Goal: Task Accomplishment & Management: Manage account settings

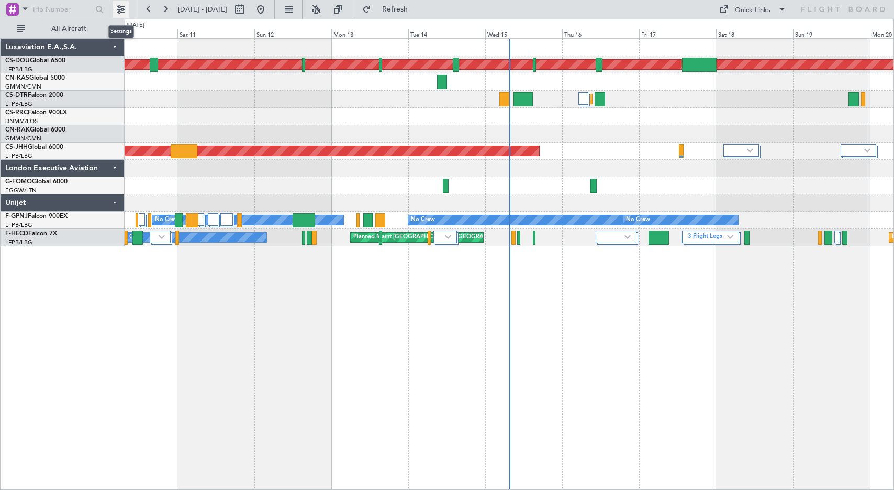
click at [126, 10] on button at bounding box center [121, 9] width 17 height 17
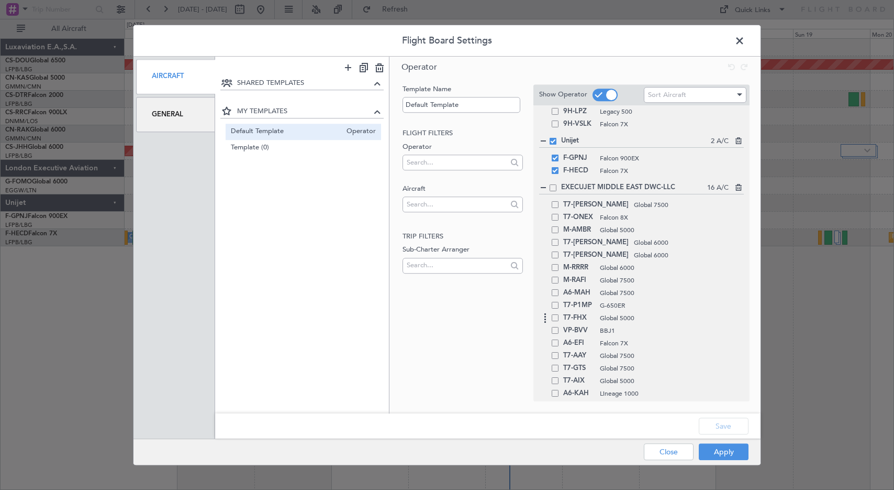
scroll to position [392, 0]
click at [556, 294] on span at bounding box center [555, 291] width 7 height 7
click at [559, 288] on input "checkbox" at bounding box center [559, 288] width 0 height 0
click at [557, 205] on span at bounding box center [555, 203] width 7 height 7
click at [559, 200] on input "checkbox" at bounding box center [559, 200] width 0 height 0
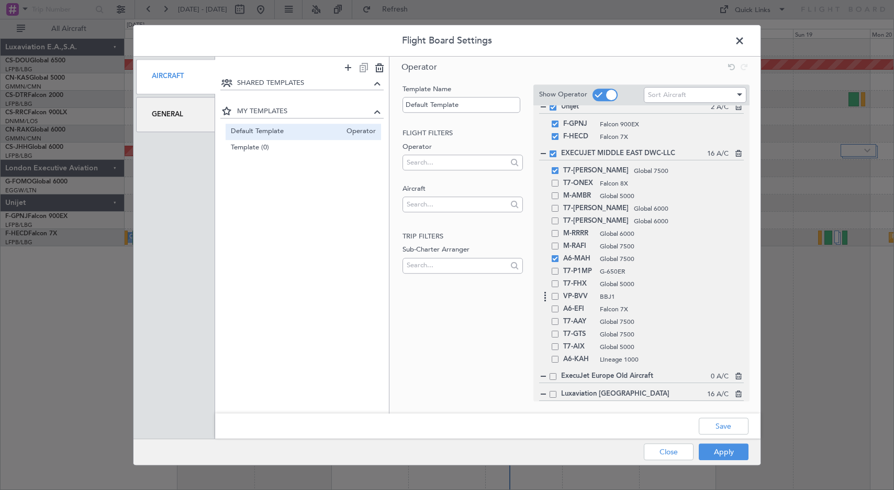
scroll to position [426, 0]
click at [557, 320] on span at bounding box center [555, 320] width 7 height 7
click at [559, 317] on input "checkbox" at bounding box center [559, 317] width 0 height 0
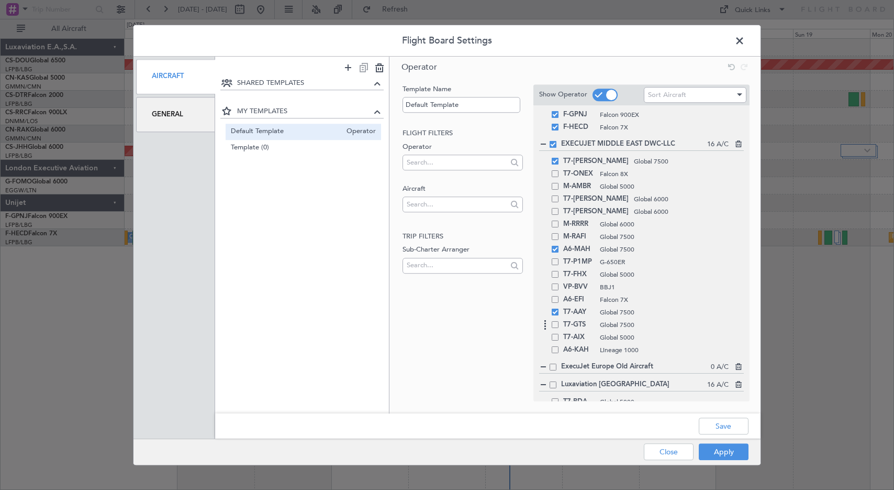
scroll to position [438, 0]
click at [560, 324] on div "T7-GTS Global 7500" at bounding box center [641, 321] width 205 height 13
click at [556, 325] on div "T7-GTS Global 7500" at bounding box center [641, 321] width 205 height 13
click at [556, 320] on span at bounding box center [555, 320] width 7 height 7
click at [559, 317] on input "checkbox" at bounding box center [559, 317] width 0 height 0
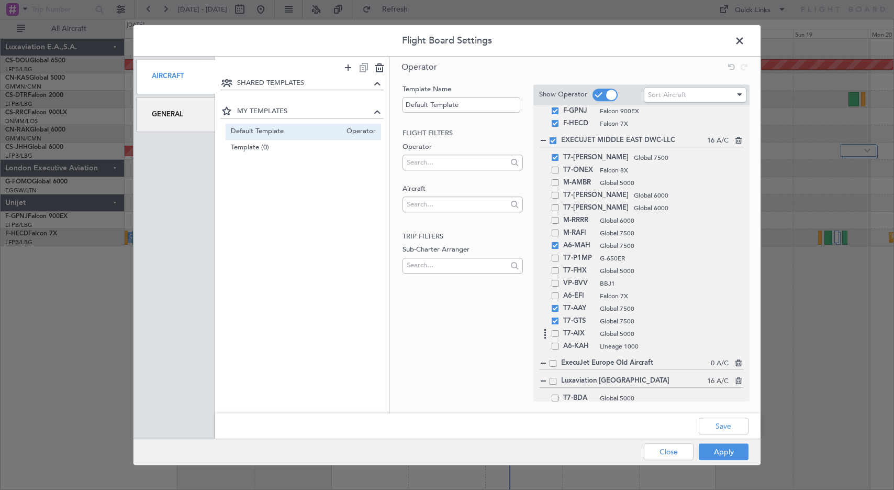
click at [557, 331] on span at bounding box center [555, 333] width 7 height 7
click at [559, 330] on input "checkbox" at bounding box center [559, 330] width 0 height 0
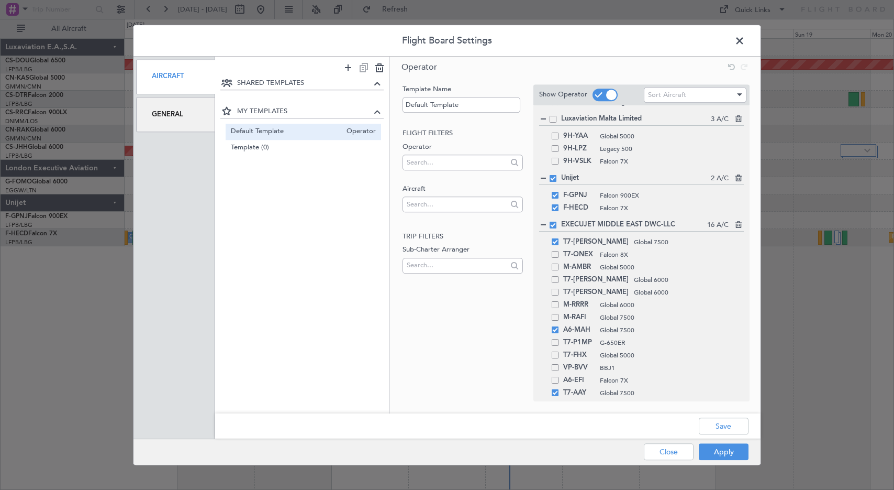
scroll to position [353, 0]
click at [558, 348] on div "T7-P1MP G-650ER" at bounding box center [641, 343] width 205 height 13
click at [555, 346] on div "T7-P1MP G-650ER" at bounding box center [641, 343] width 205 height 13
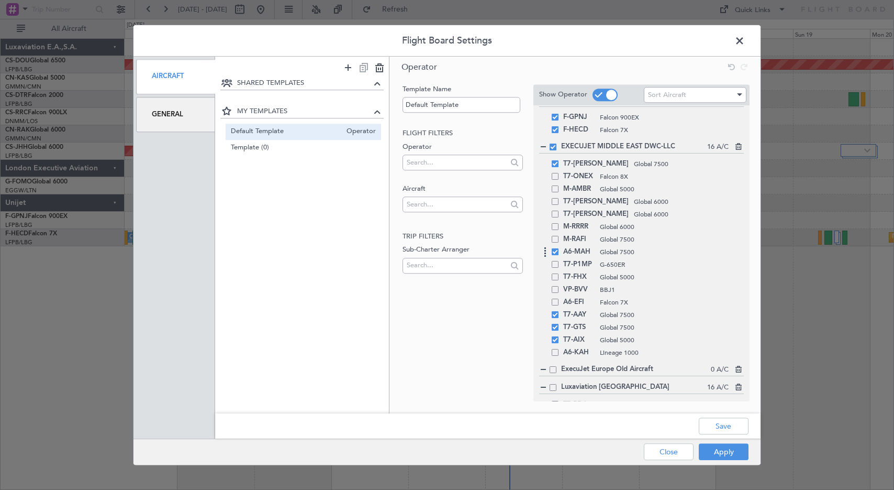
scroll to position [435, 0]
click at [558, 340] on div "T7-AIX Global 5000" at bounding box center [641, 336] width 205 height 13
click at [556, 334] on span at bounding box center [555, 336] width 7 height 7
click at [559, 333] on input "checkbox" at bounding box center [559, 333] width 0 height 0
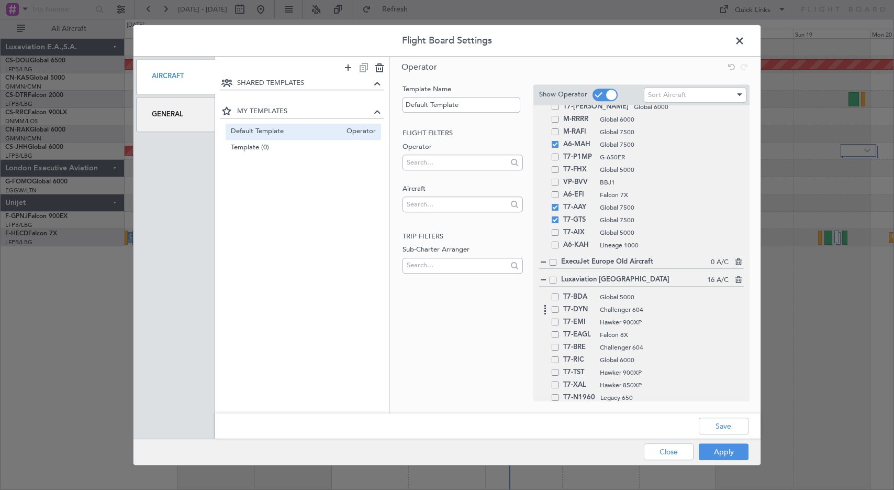
scroll to position [540, 0]
click at [557, 338] on div "T7-EAGL Falcon 8X" at bounding box center [641, 333] width 205 height 13
click at [556, 335] on span at bounding box center [555, 333] width 7 height 7
click at [559, 330] on input "checkbox" at bounding box center [559, 330] width 0 height 0
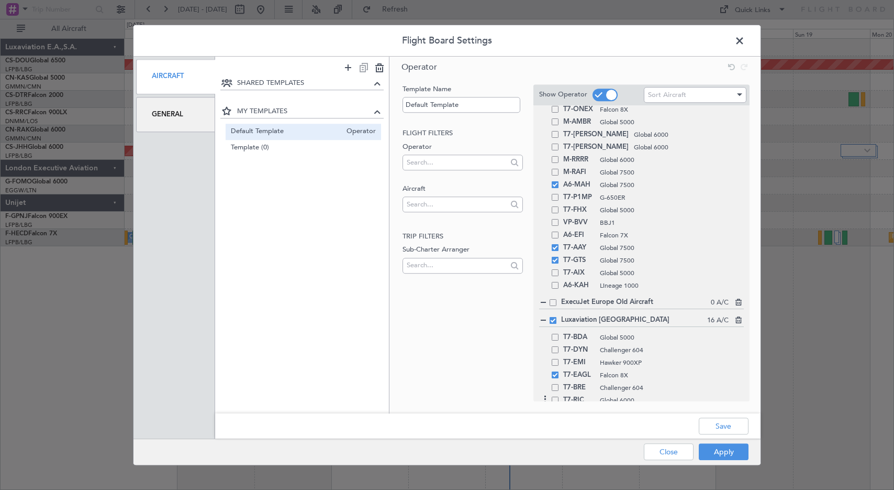
scroll to position [498, 0]
click at [556, 262] on span at bounding box center [555, 261] width 7 height 7
click at [559, 258] on input "checkbox" at bounding box center [559, 258] width 0 height 0
click at [556, 245] on span at bounding box center [555, 248] width 7 height 7
click at [559, 245] on input "checkbox" at bounding box center [559, 245] width 0 height 0
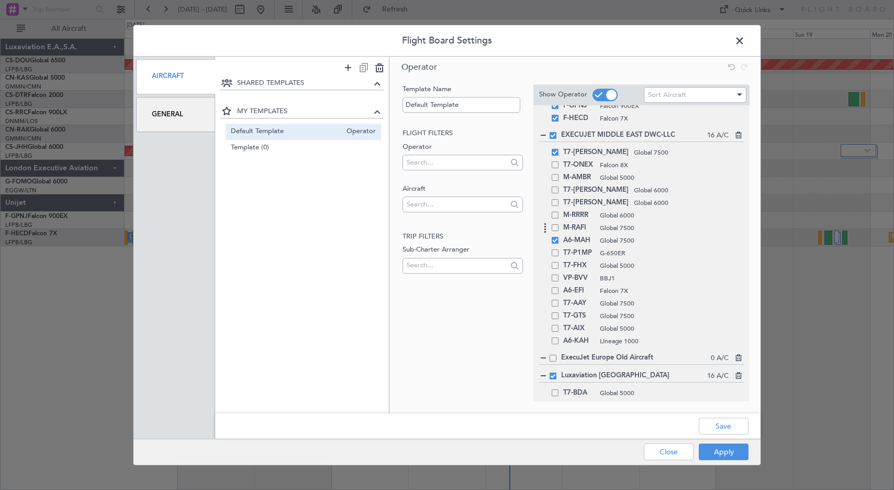
scroll to position [428, 0]
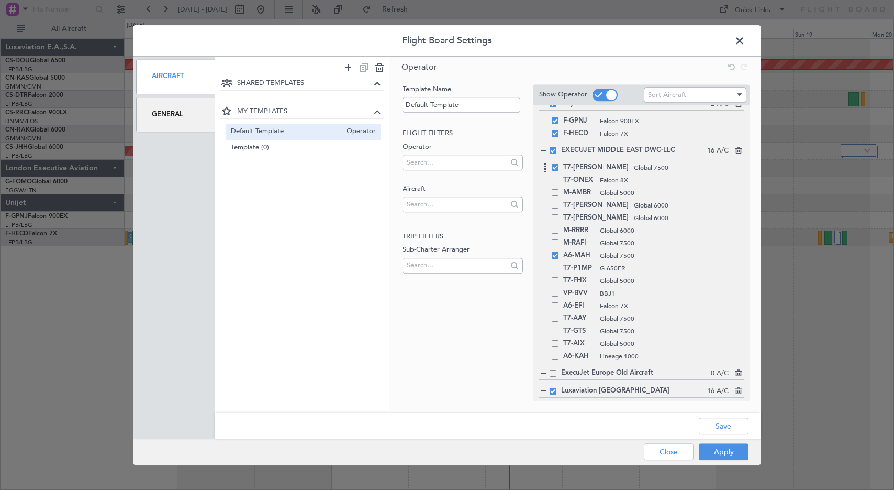
click at [556, 169] on span at bounding box center [555, 167] width 7 height 7
click at [559, 164] on input "checkbox" at bounding box center [559, 164] width 0 height 0
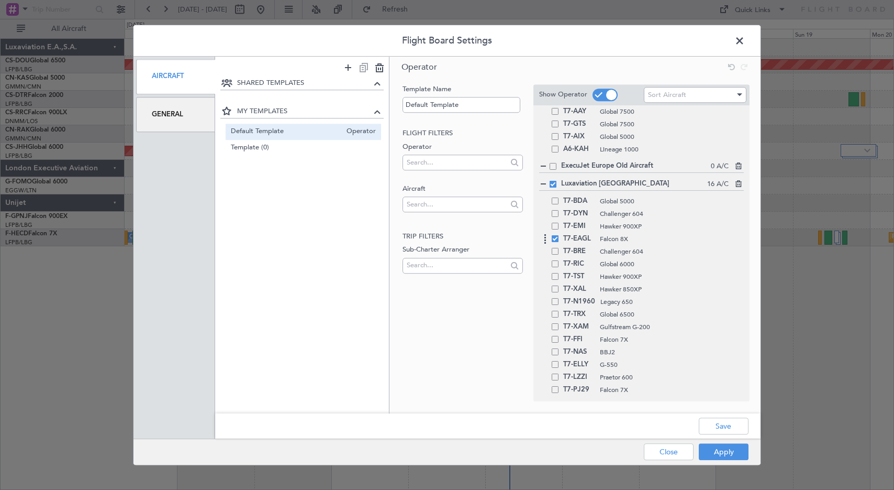
scroll to position [635, 0]
click at [745, 42] on span at bounding box center [745, 43] width 0 height 21
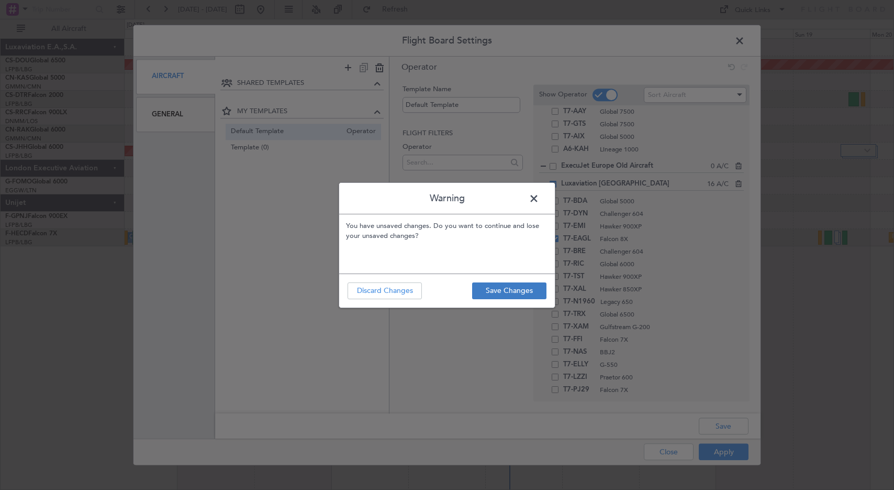
click at [526, 292] on button "Save Changes" at bounding box center [509, 290] width 74 height 17
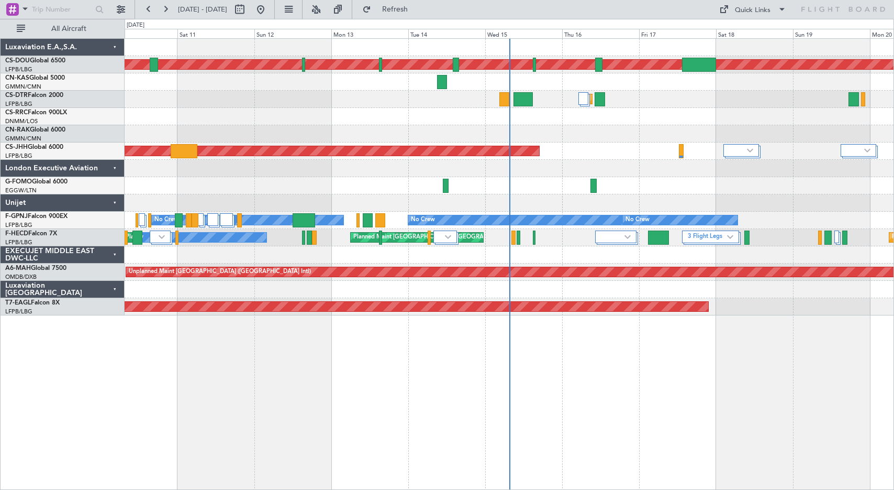
click at [116, 254] on div "EXECUJET MIDDLE EAST DWC-LLC" at bounding box center [63, 254] width 124 height 17
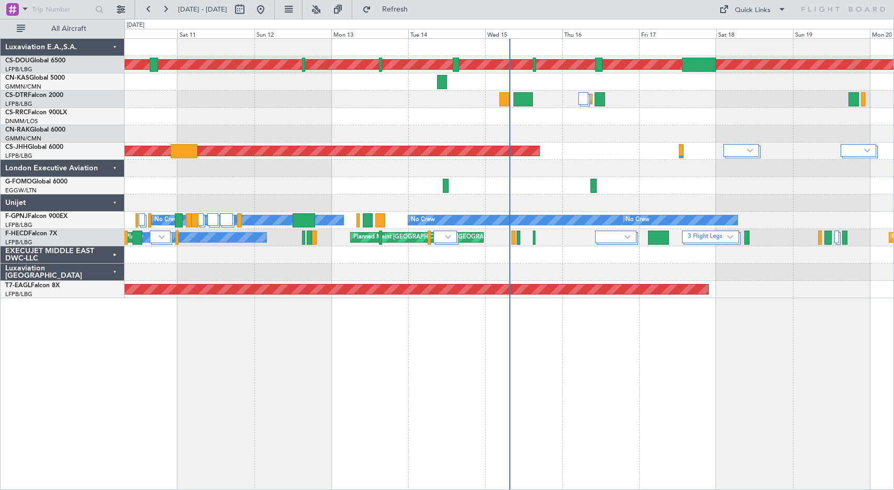
click at [116, 254] on div "EXECUJET MIDDLE EAST DWC-LLC" at bounding box center [63, 254] width 124 height 17
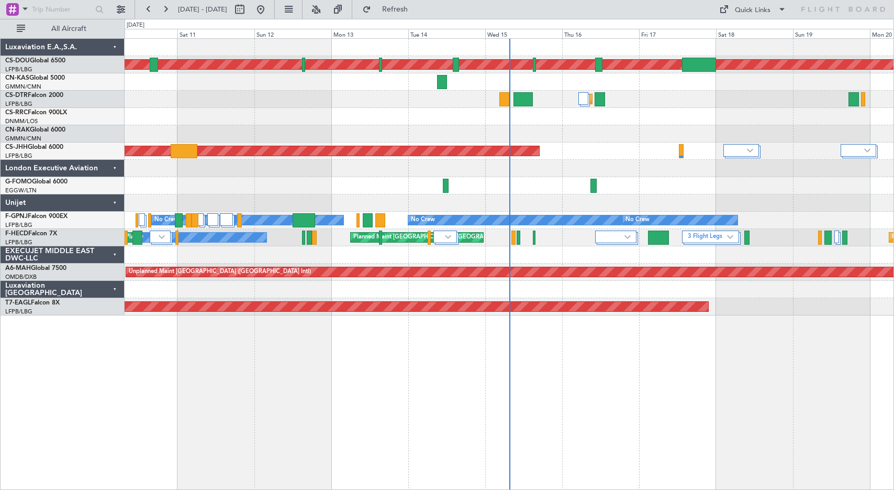
click at [117, 285] on div "Luxaviation [GEOGRAPHIC_DATA]" at bounding box center [63, 289] width 124 height 17
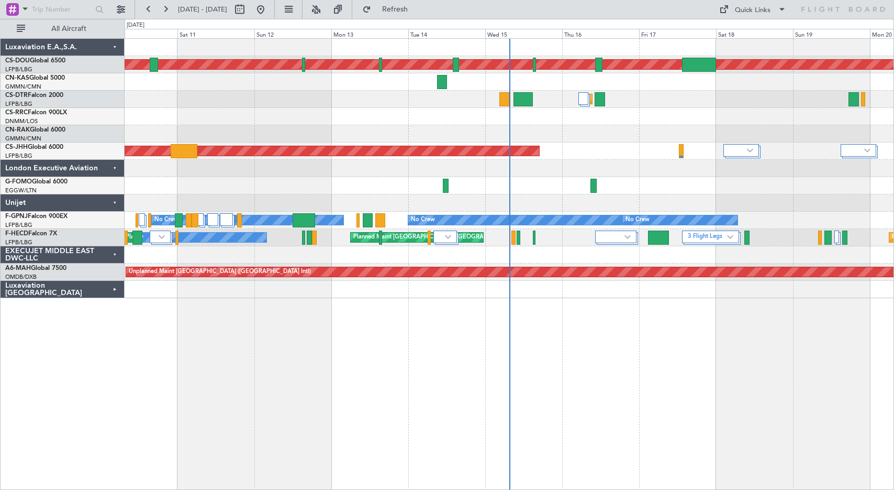
click at [117, 285] on div "Luxaviation [GEOGRAPHIC_DATA]" at bounding box center [63, 289] width 124 height 17
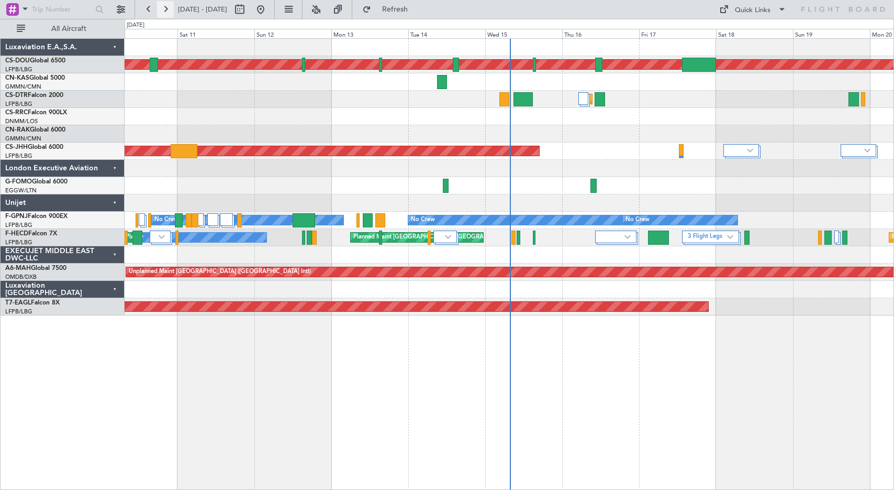
click at [165, 10] on button at bounding box center [165, 9] width 17 height 17
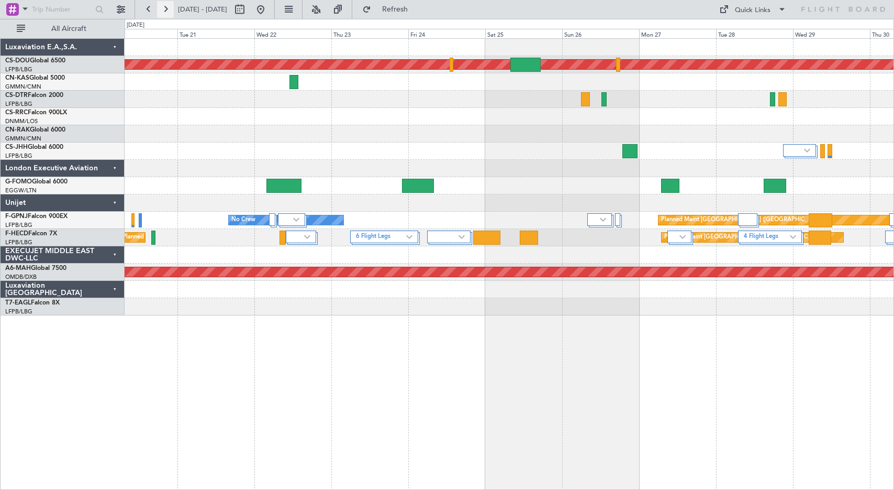
click at [165, 10] on button at bounding box center [165, 9] width 17 height 17
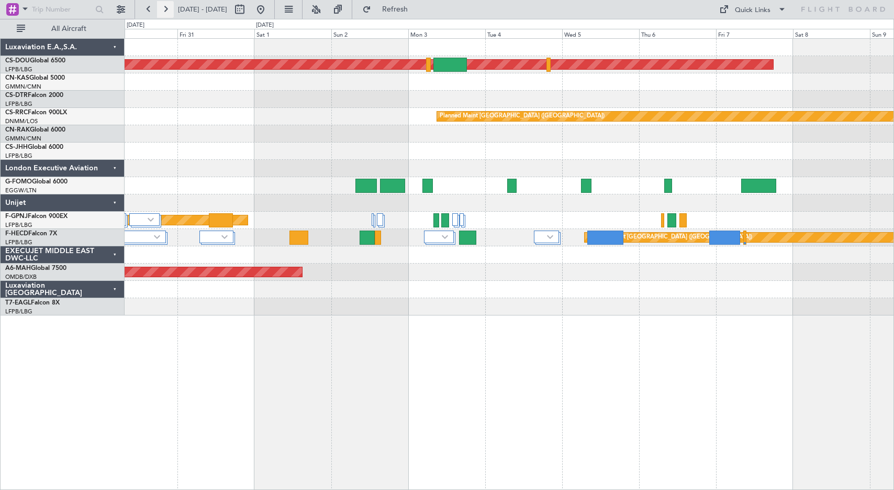
click at [165, 10] on button at bounding box center [165, 9] width 17 height 17
